Goal: Task Accomplishment & Management: Manage account settings

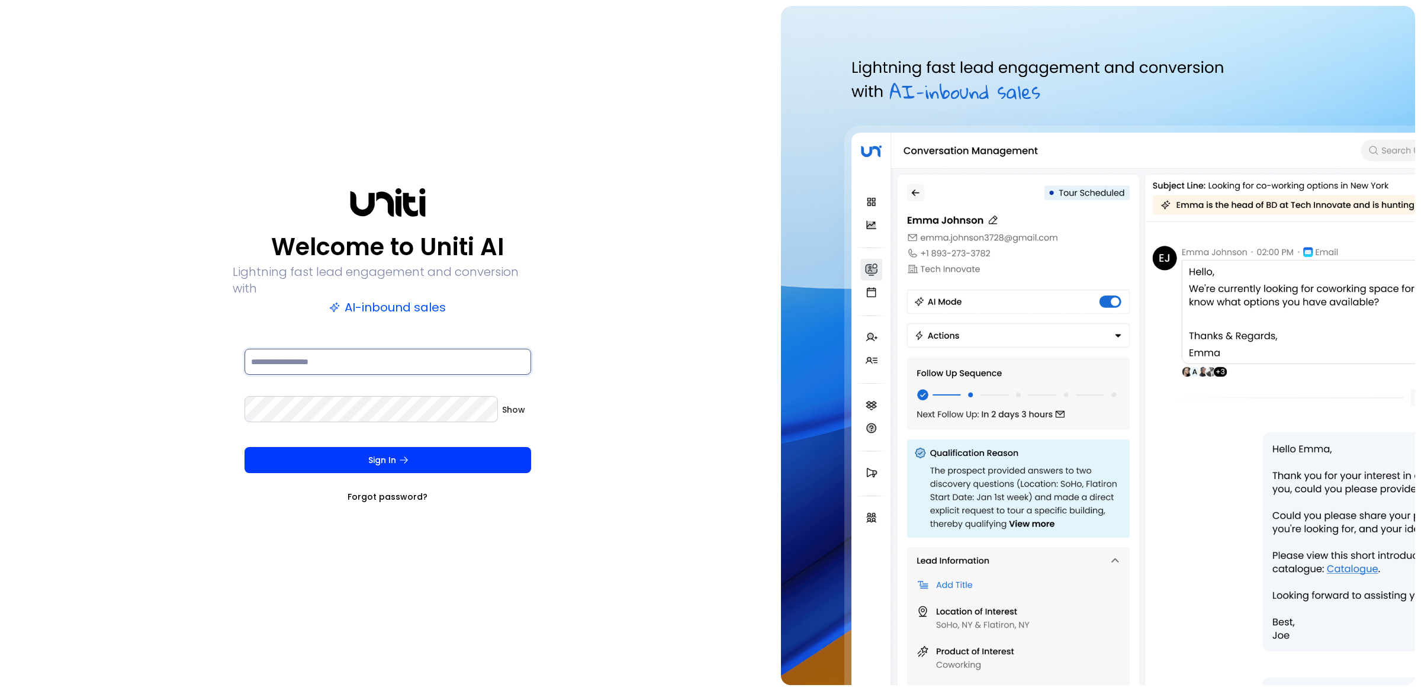
type input "**********"
click at [660, 128] on div "**********" at bounding box center [387, 345] width 763 height 679
click at [378, 299] on p "AI-inbound sales" at bounding box center [387, 307] width 117 height 17
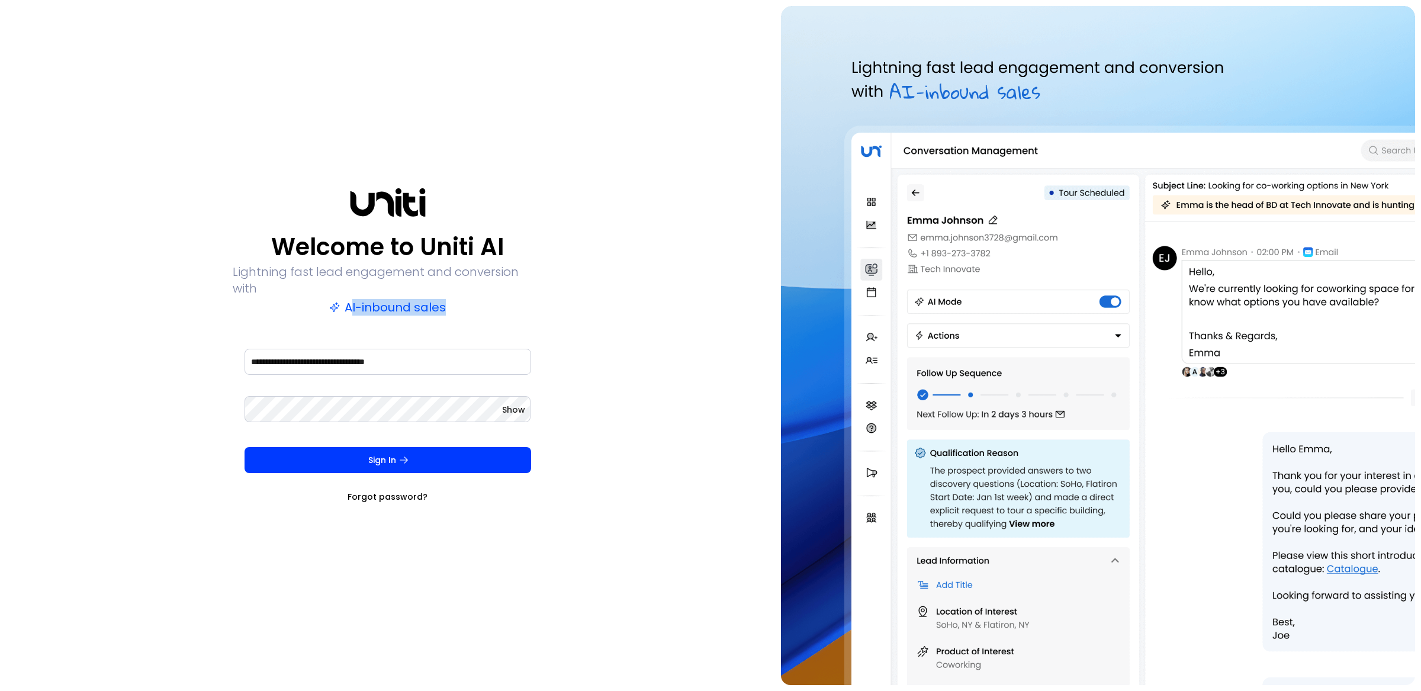
click at [397, 491] on link "Forgot password?" at bounding box center [388, 497] width 80 height 12
